Goal: Entertainment & Leisure: Consume media (video, audio)

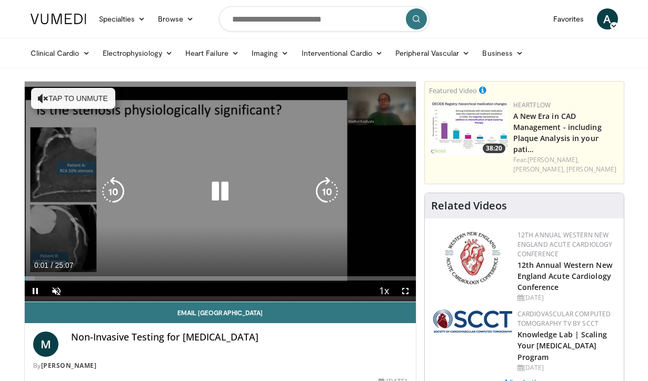
click at [40, 98] on icon "Video Player" at bounding box center [43, 98] width 11 height 11
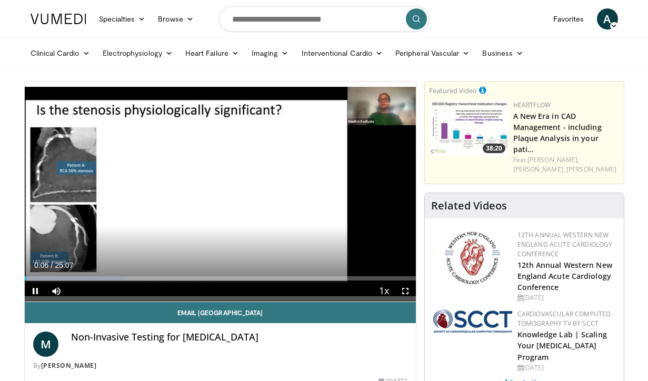
click at [406, 289] on span "Video Player" at bounding box center [405, 291] width 21 height 21
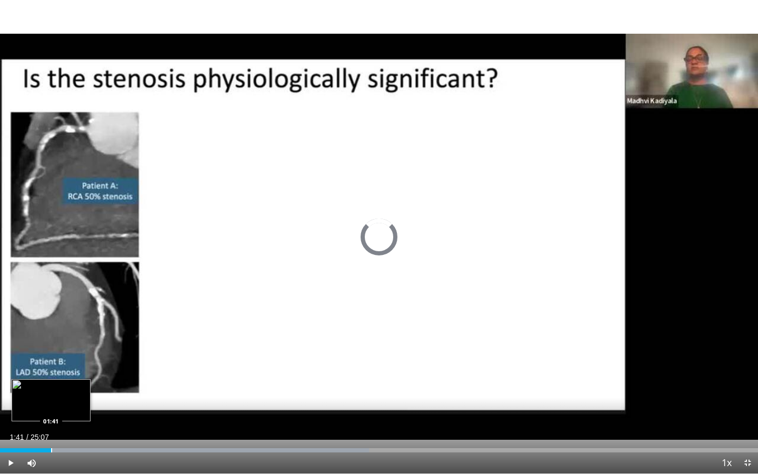
click at [51, 381] on div "Progress Bar" at bounding box center [51, 450] width 1 height 4
click at [86, 381] on div "Progress Bar" at bounding box center [86, 450] width 1 height 4
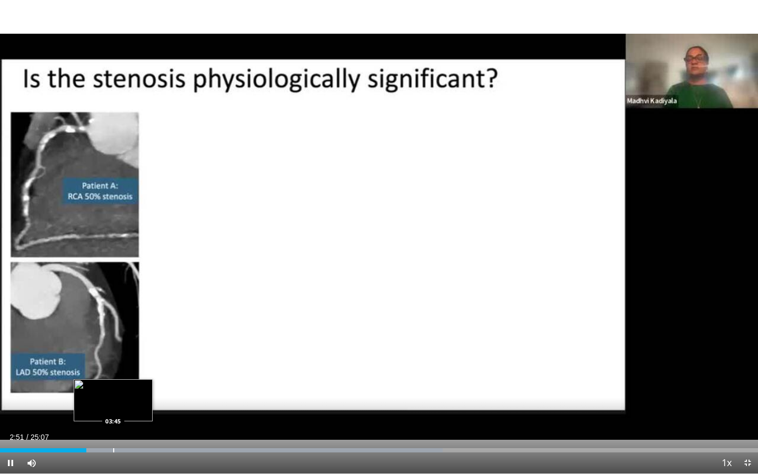
click at [113, 381] on video-js "**********" at bounding box center [379, 237] width 758 height 474
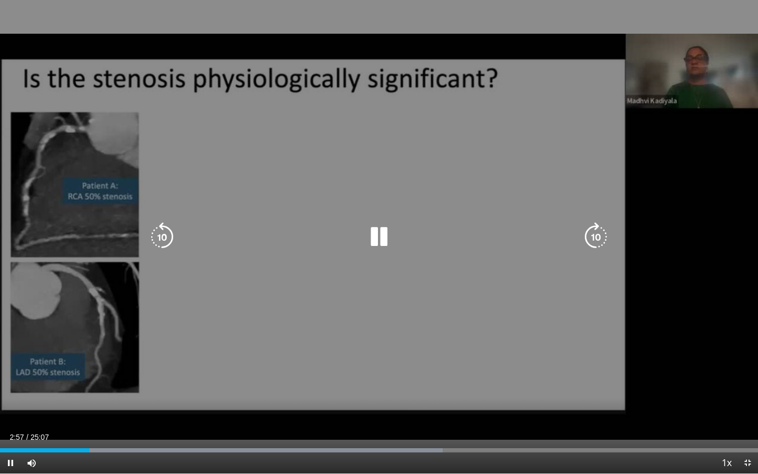
click at [646, 99] on div "10 seconds Tap to unmute" at bounding box center [379, 236] width 758 height 473
click at [645, 100] on div "10 seconds Tap to unmute" at bounding box center [379, 236] width 758 height 473
click at [648, 161] on div "10 seconds Tap to unmute" at bounding box center [379, 236] width 758 height 473
